Goal: Browse casually

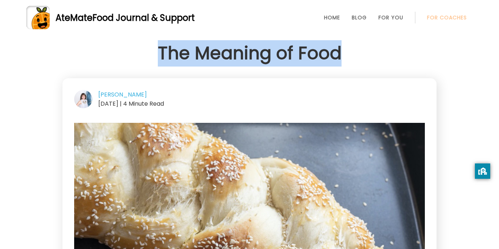
drag, startPoint x: 152, startPoint y: 48, endPoint x: 376, endPoint y: 65, distance: 224.3
click at [376, 65] on h1 "The Meaning of Food" at bounding box center [249, 53] width 374 height 26
copy h1 "The Meaning of Food"
click at [192, 18] on span "Food Journal & Support" at bounding box center [143, 18] width 102 height 12
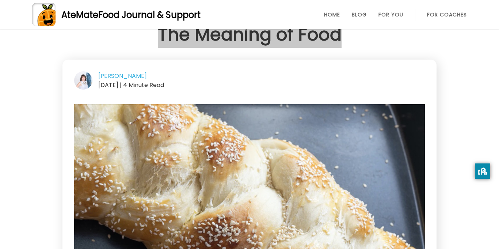
scroll to position [19, 0]
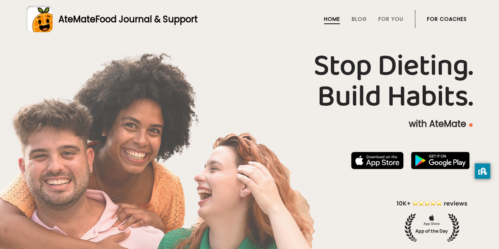
click at [211, 76] on h1 "Stop Dieting. Build Habits." at bounding box center [249, 81] width 447 height 61
